Goal: Information Seeking & Learning: Check status

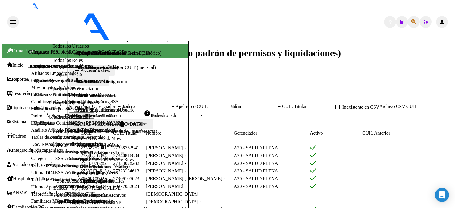
click at [31, 133] on link "Análisis Afiliado" at bounding box center [47, 130] width 32 height 5
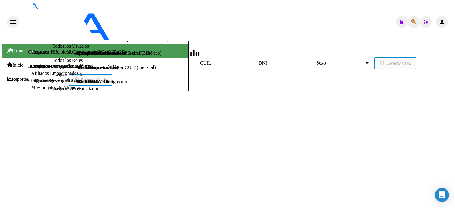
click at [259, 60] on input "DNI" at bounding box center [285, 62] width 53 height 5
type input "53137755"
click at [317, 60] on span "Sexo" at bounding box center [341, 62] width 48 height 5
drag, startPoint x: 242, startPoint y: 59, endPoint x: 252, endPoint y: 56, distance: 10.3
click at [243, 103] on span "Masculino" at bounding box center [227, 109] width 451 height 13
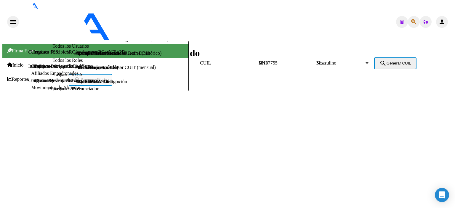
click at [380, 61] on span "search Generar CUIL" at bounding box center [396, 63] width 32 height 4
type input "23-53137755-9"
click at [107, 78] on span "search Buscar afiliado" at bounding box center [90, 80] width 33 height 4
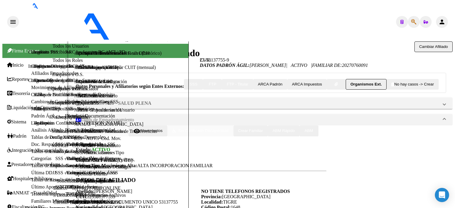
drag, startPoint x: 32, startPoint y: 154, endPoint x: 31, endPoint y: 161, distance: 7.2
click at [32, 119] on link "Padrón Ágil" at bounding box center [42, 116] width 23 height 5
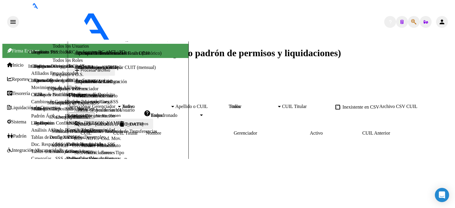
click at [32, 133] on link "Análisis Afiliado" at bounding box center [47, 130] width 32 height 5
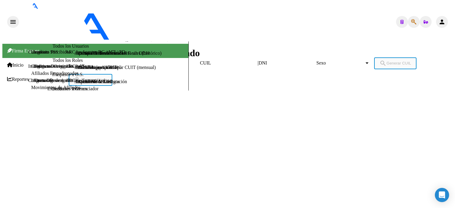
click at [259, 60] on input "DNI" at bounding box center [285, 62] width 53 height 5
type input "25389489"
click at [317, 60] on span "Sexo" at bounding box center [341, 62] width 48 height 5
drag, startPoint x: 249, startPoint y: 67, endPoint x: 311, endPoint y: 57, distance: 63.1
click at [250, 116] on span "Femenino" at bounding box center [227, 122] width 451 height 13
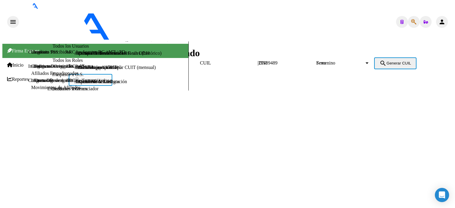
click at [374, 58] on button "search Generar CUIL" at bounding box center [395, 64] width 42 height 12
type input "27-25389489-5"
click at [107, 78] on span "search Buscar afiliado" at bounding box center [90, 80] width 33 height 4
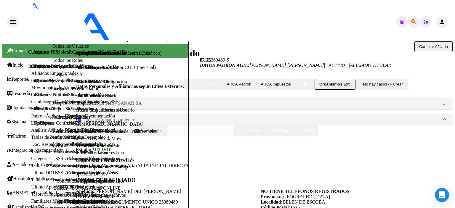
scroll to position [314, 0]
click at [34, 119] on link "Padrón Ágil" at bounding box center [42, 116] width 23 height 5
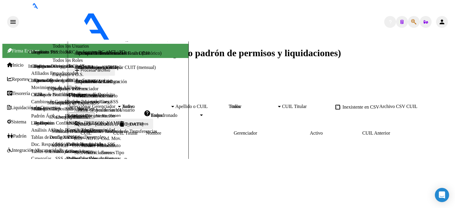
click at [32, 133] on link "Análisis Afiliado" at bounding box center [47, 130] width 32 height 5
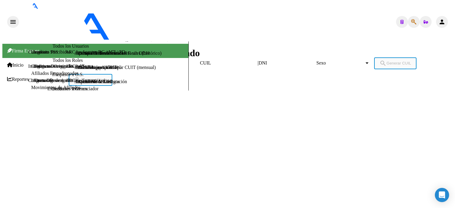
click at [259, 60] on input "DNI" at bounding box center [285, 62] width 53 height 5
type input "51474089"
click at [317, 60] on div "Sexo Sexo" at bounding box center [343, 62] width 53 height 5
click at [230, 103] on span "Masculino" at bounding box center [227, 109] width 451 height 13
click at [380, 61] on span "search Generar CUIL" at bounding box center [396, 63] width 32 height 4
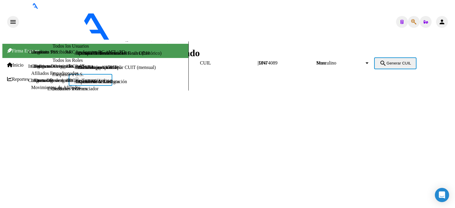
type input "20-51474089-6"
click at [107, 78] on span "search Buscar afiliado" at bounding box center [90, 80] width 33 height 4
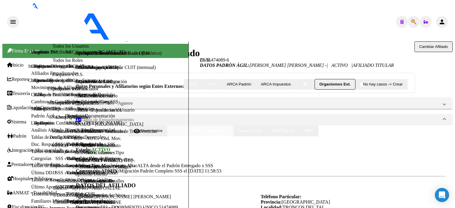
scroll to position [30, 0]
click at [36, 119] on link "Padrón Ágil" at bounding box center [42, 116] width 23 height 5
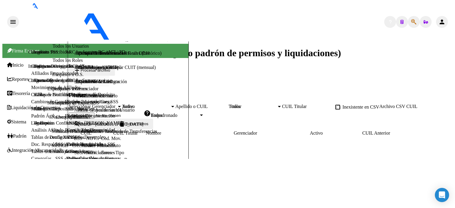
click at [31, 133] on link "Análisis Afiliado" at bounding box center [47, 130] width 32 height 5
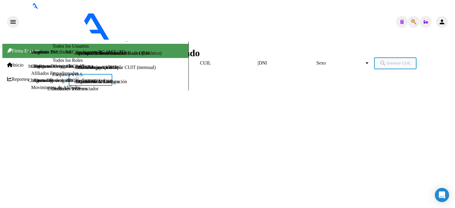
click at [259, 60] on input "DNI" at bounding box center [285, 62] width 53 height 5
type input "41956112"
click at [317, 60] on span "Sexo" at bounding box center [341, 62] width 48 height 5
click at [243, 103] on span "Masculino" at bounding box center [227, 109] width 451 height 13
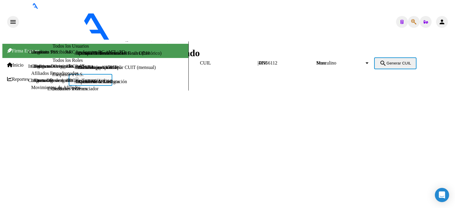
drag, startPoint x: 328, startPoint y: 57, endPoint x: 355, endPoint y: 57, distance: 26.1
click at [380, 61] on span "search Generar CUIL" at bounding box center [396, 63] width 32 height 4
type input "20-41956112-7"
click at [107, 78] on span "search Buscar afiliado" at bounding box center [90, 80] width 33 height 4
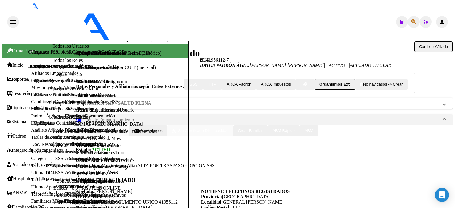
scroll to position [89, 0]
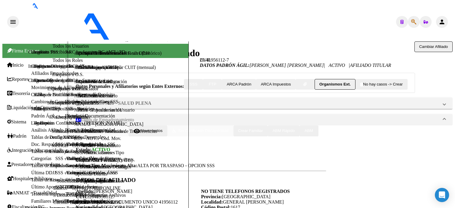
click at [31, 119] on link "Padrón Ágil" at bounding box center [42, 116] width 23 height 5
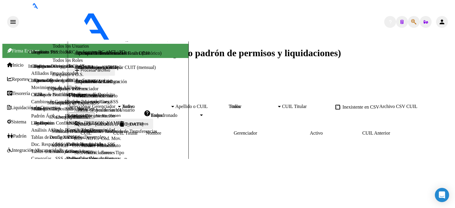
click at [31, 133] on link "Análisis Afiliado" at bounding box center [47, 130] width 32 height 5
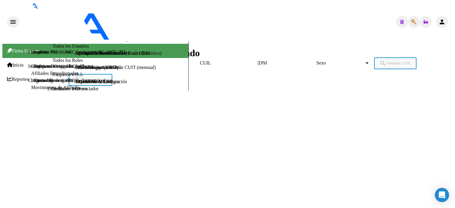
click at [259, 60] on input "DNI" at bounding box center [285, 62] width 53 height 5
type input "35425875"
click at [317, 60] on span "Sexo" at bounding box center [341, 62] width 48 height 5
click at [251, 116] on span "Femenino" at bounding box center [227, 122] width 451 height 13
drag, startPoint x: 309, startPoint y: 55, endPoint x: 365, endPoint y: 55, distance: 56.0
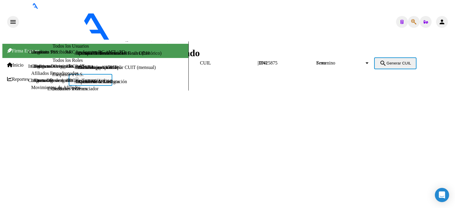
click at [380, 61] on span "search Generar CUIL" at bounding box center [396, 63] width 32 height 4
type input "27-35425875-2"
click at [107, 78] on span "search Buscar afiliado" at bounding box center [90, 80] width 33 height 4
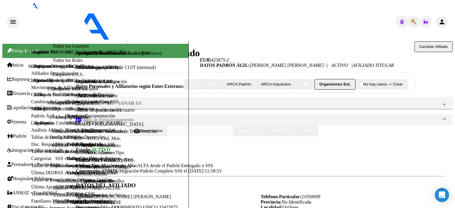
scroll to position [313, 0]
click at [31, 119] on link "Padrón Ágil" at bounding box center [42, 116] width 23 height 5
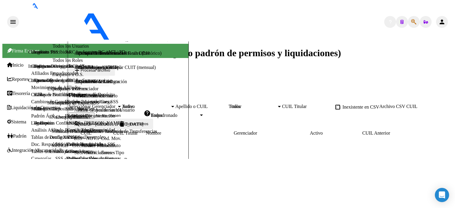
drag, startPoint x: 37, startPoint y: 167, endPoint x: 54, endPoint y: 157, distance: 20.1
click at [37, 133] on link "Análisis Afiliado" at bounding box center [47, 130] width 32 height 5
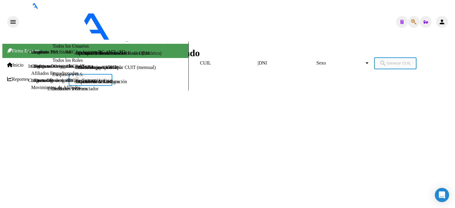
click at [259, 60] on input "DNI" at bounding box center [285, 62] width 53 height 5
type input "22060180"
click at [317, 60] on div "Sexo Sexo" at bounding box center [343, 62] width 53 height 5
click at [255, 103] on span "Masculino" at bounding box center [227, 109] width 451 height 13
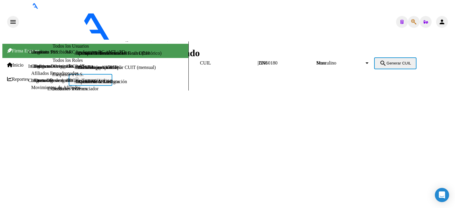
click at [380, 60] on mat-icon "search" at bounding box center [383, 63] width 7 height 7
type input "20-22060180-4"
click at [107, 78] on span "search Buscar afiliado" at bounding box center [90, 80] width 33 height 4
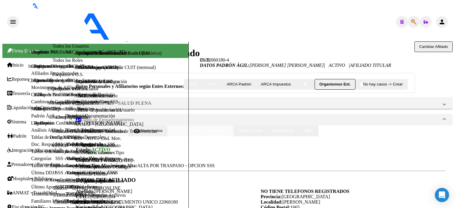
scroll to position [59, 0]
click at [31, 119] on link "Padrón Ágil" at bounding box center [42, 116] width 23 height 5
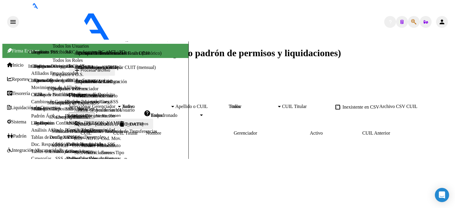
drag, startPoint x: 32, startPoint y: 167, endPoint x: 123, endPoint y: 95, distance: 116.4
click at [33, 133] on link "Análisis Afiliado" at bounding box center [47, 130] width 32 height 5
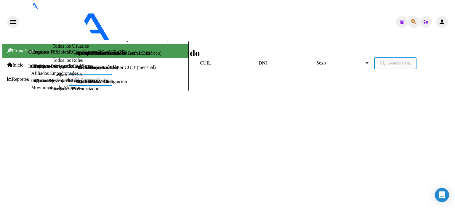
click at [259, 60] on input "DNI" at bounding box center [285, 62] width 53 height 5
type input "23036970"
click at [317, 60] on span "Sexo" at bounding box center [341, 62] width 48 height 5
click at [245, 103] on span "Masculino" at bounding box center [222, 109] width 441 height 13
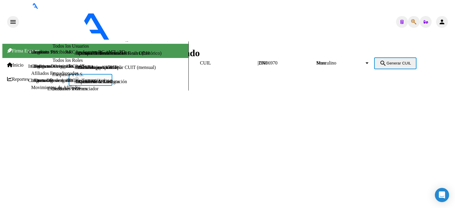
drag, startPoint x: 311, startPoint y: 57, endPoint x: 314, endPoint y: 57, distance: 3.6
click at [380, 61] on span "search Generar CUIL" at bounding box center [396, 63] width 32 height 4
type input "20-23036970-5"
click at [107, 78] on span "search Buscar afiliado" at bounding box center [90, 80] width 33 height 4
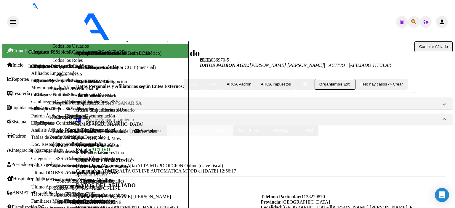
scroll to position [30, 0]
click at [31, 119] on link "Padrón Ágil" at bounding box center [42, 116] width 23 height 5
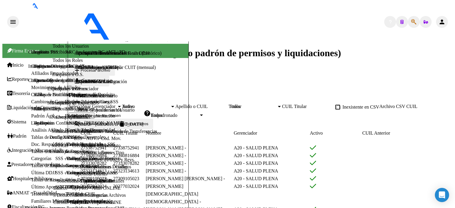
click at [31, 133] on link "Análisis Afiliado" at bounding box center [47, 130] width 32 height 5
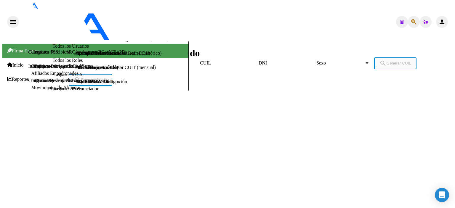
click at [259, 60] on input "DNI" at bounding box center [285, 62] width 53 height 5
type input "22060180"
click at [317, 60] on span "Sexo" at bounding box center [341, 62] width 48 height 5
click at [244, 103] on span "Masculino" at bounding box center [227, 109] width 451 height 13
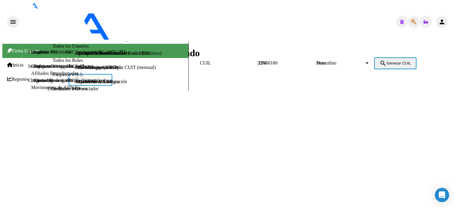
drag, startPoint x: 306, startPoint y: 56, endPoint x: 350, endPoint y: 55, distance: 43.9
click at [380, 60] on mat-icon "search" at bounding box center [383, 63] width 7 height 7
type input "20-22060180-4"
click at [112, 74] on button "search Buscar afiliado" at bounding box center [91, 80] width 44 height 12
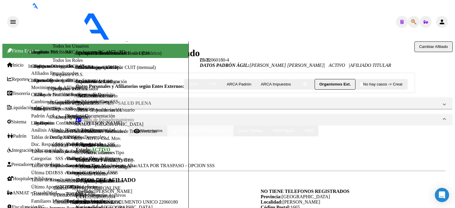
scroll to position [17, 0]
click at [190, 87] on span "SSS" at bounding box center [194, 84] width 8 height 4
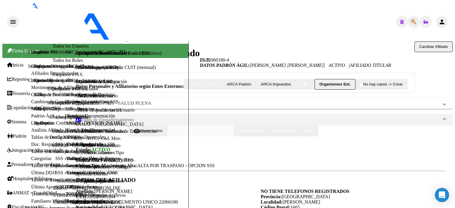
scroll to position [30, 0]
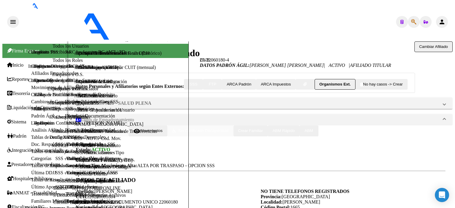
click at [31, 119] on link "Padrón Ágil" at bounding box center [42, 116] width 23 height 5
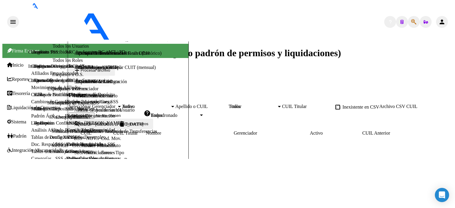
click at [32, 133] on link "Análisis Afiliado" at bounding box center [47, 130] width 32 height 5
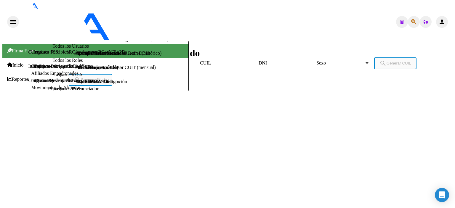
click at [259, 60] on input "DNI" at bounding box center [285, 62] width 53 height 5
type input "25485503"
click at [317, 60] on span "Sexo" at bounding box center [341, 62] width 48 height 5
click at [244, 103] on span "Masculino" at bounding box center [227, 109] width 451 height 13
drag, startPoint x: 319, startPoint y: 52, endPoint x: 367, endPoint y: 53, distance: 47.7
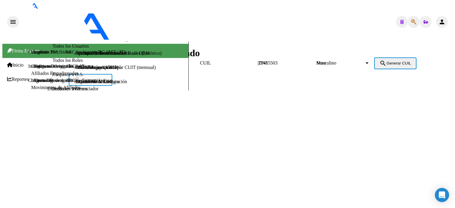
click at [374, 58] on button "search Generar CUIL" at bounding box center [395, 64] width 42 height 12
type input "20-25485503-1"
click at [107, 78] on span "search Buscar afiliado" at bounding box center [90, 80] width 33 height 4
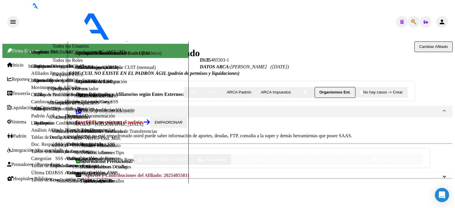
click at [31, 119] on link "Padrón Ágil" at bounding box center [42, 116] width 23 height 5
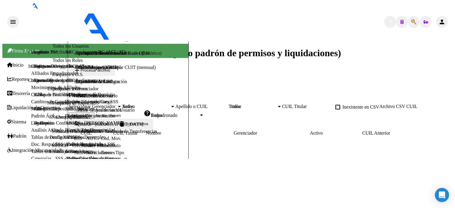
click at [33, 133] on link "Análisis Afiliado" at bounding box center [47, 130] width 32 height 5
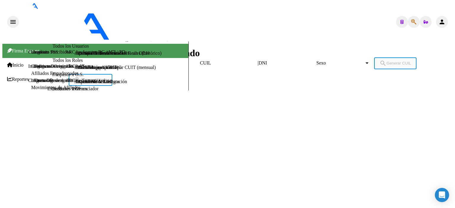
click at [200, 60] on input "CUIL" at bounding box center [226, 62] width 53 height 5
type input "24-25485503-7"
click at [317, 60] on div "Sexo Sexo" at bounding box center [343, 62] width 53 height 5
drag, startPoint x: 238, startPoint y: 56, endPoint x: 315, endPoint y: 50, distance: 76.7
click at [245, 103] on span "Masculino" at bounding box center [227, 109] width 451 height 13
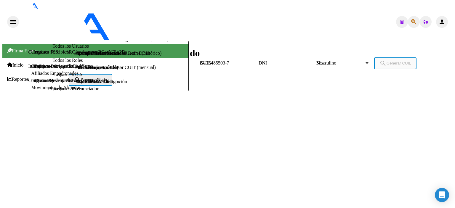
click at [107, 78] on span "search Buscar afiliado" at bounding box center [90, 80] width 33 height 4
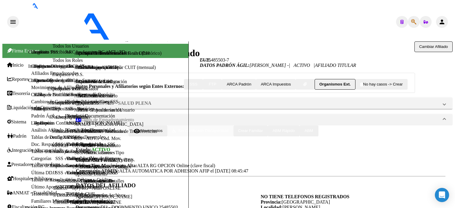
scroll to position [89, 0]
